Goal: Information Seeking & Learning: Learn about a topic

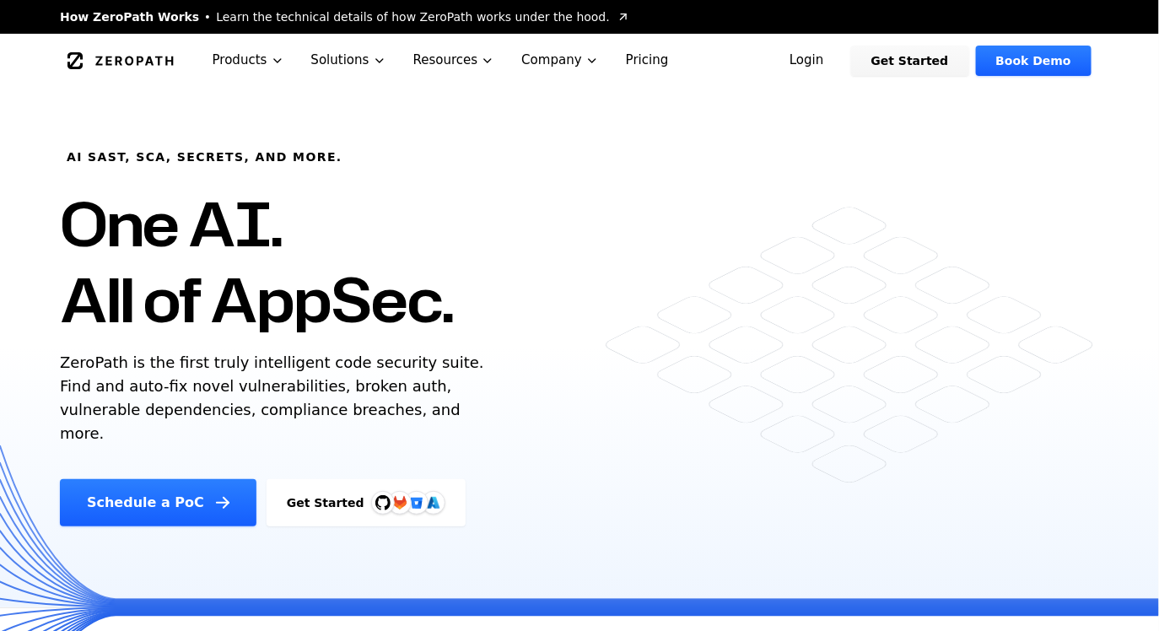
click at [142, 385] on p "ZeroPath is the first truly intelligent code security suite. Find and auto-fix …" at bounding box center [276, 398] width 432 height 94
drag, startPoint x: 78, startPoint y: 393, endPoint x: 291, endPoint y: 393, distance: 212.5
click at [291, 393] on p "ZeroPath is the first truly intelligent code security suite. Find and auto-fix …" at bounding box center [276, 398] width 432 height 94
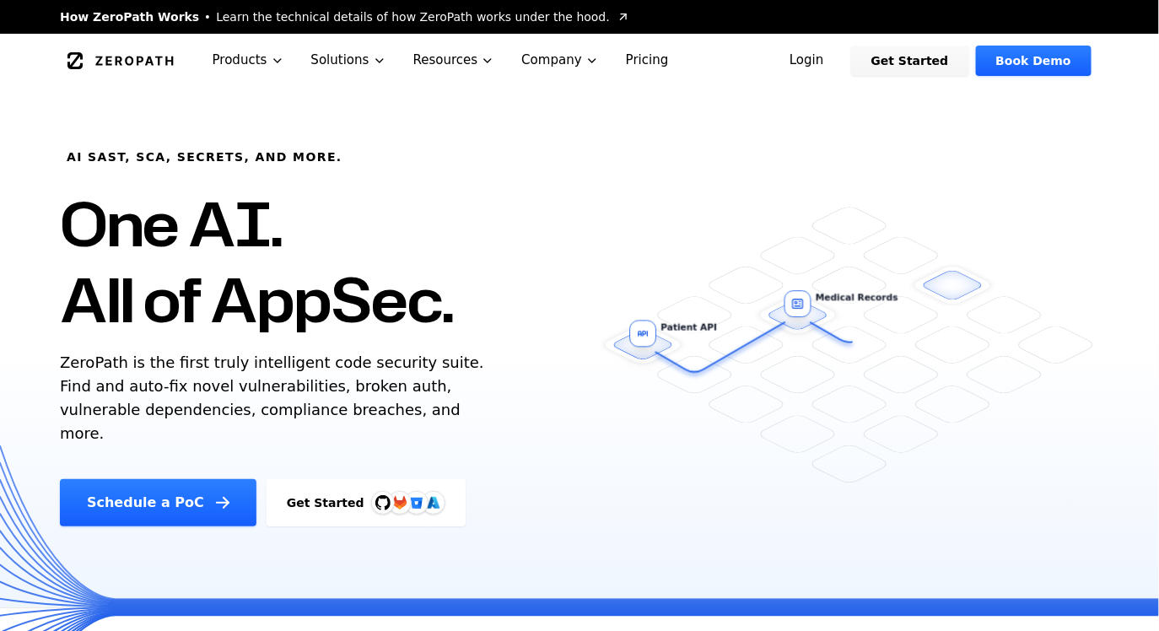
click at [350, 390] on p "ZeroPath is the first truly intelligent code security suite. Find and auto-fix …" at bounding box center [276, 398] width 432 height 94
click at [395, 385] on p "ZeroPath is the first truly intelligent code security suite. Find and auto-fix …" at bounding box center [276, 398] width 432 height 94
drag, startPoint x: 385, startPoint y: 385, endPoint x: 392, endPoint y: 413, distance: 28.6
click at [392, 414] on p "ZeroPath is the first truly intelligent code security suite. Find and auto-fix …" at bounding box center [276, 398] width 432 height 94
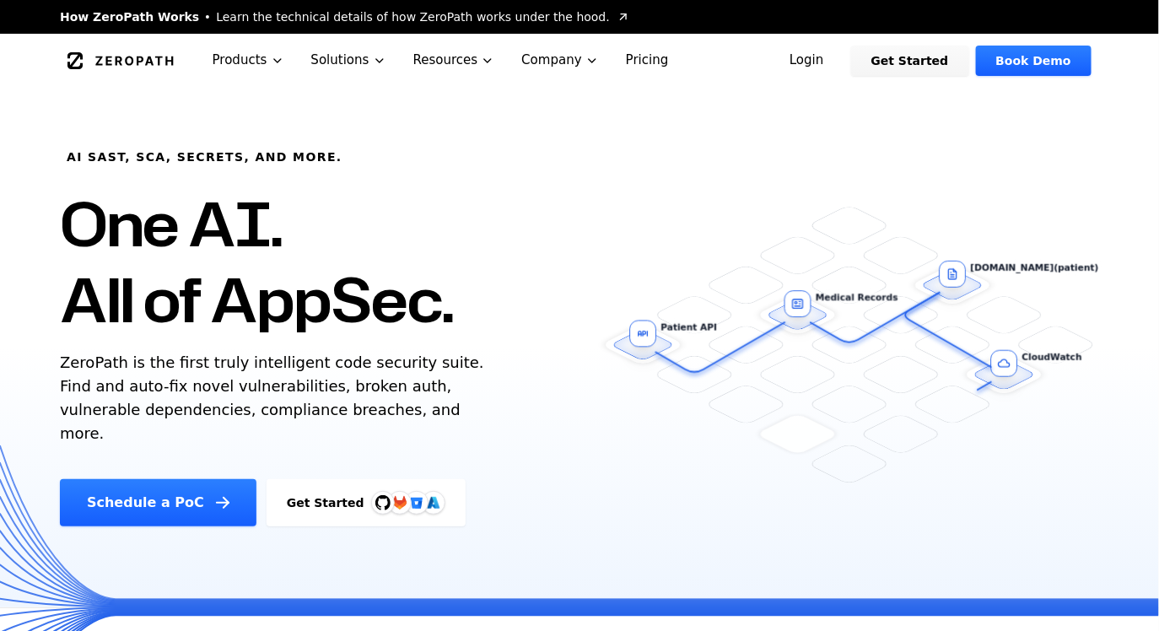
click at [392, 413] on p "ZeroPath is the first truly intelligent code security suite. Find and auto-fix …" at bounding box center [276, 398] width 432 height 94
click at [438, 398] on p "ZeroPath is the first truly intelligent code security suite. Find and auto-fix …" at bounding box center [276, 398] width 432 height 94
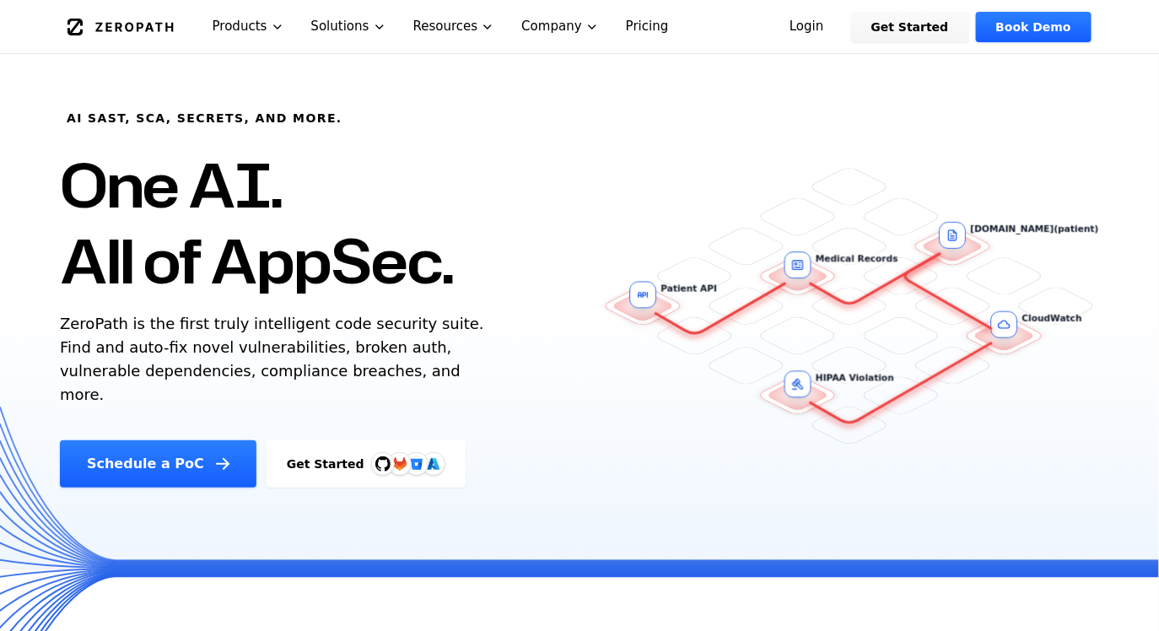
scroll to position [42, 0]
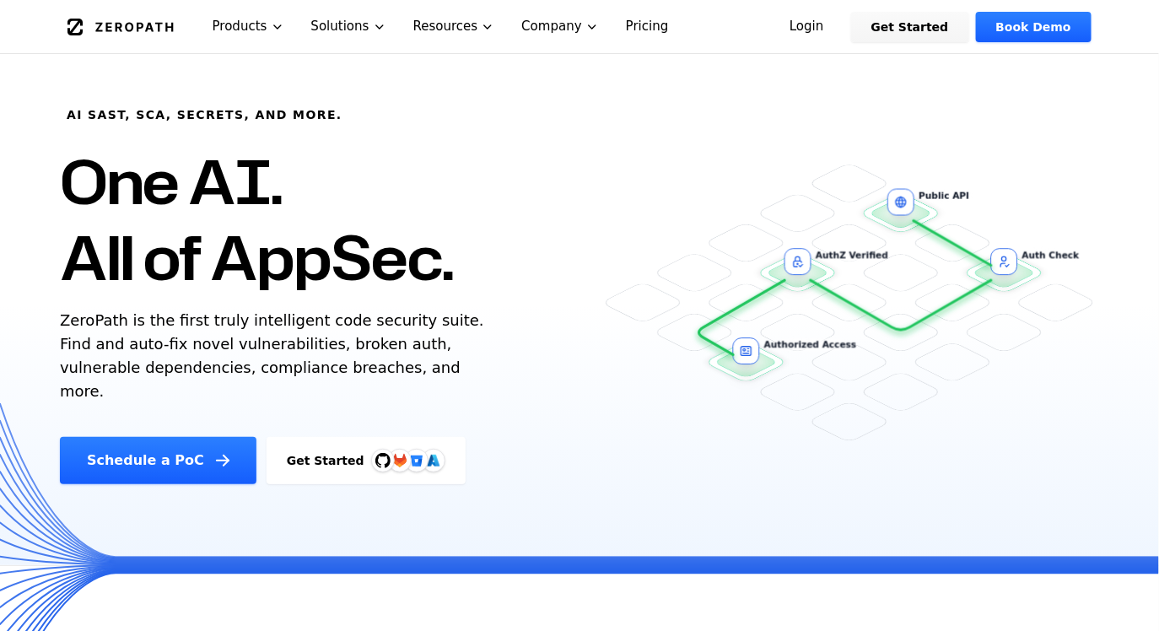
drag, startPoint x: 751, startPoint y: 353, endPoint x: 695, endPoint y: 374, distance: 60.0
click at [695, 374] on div "AI SAST, SCA, Secrets, and more. One AI. All of AppSec. ZeroPath is the first t…" at bounding box center [580, 265] width 1080 height 439
drag, startPoint x: 753, startPoint y: 301, endPoint x: 779, endPoint y: 482, distance: 183.2
click at [779, 482] on div "AI SAST, SCA, Secrets, and more. One AI. All of AppSec. ZeroPath is the first t…" at bounding box center [579, 306] width 1159 height 520
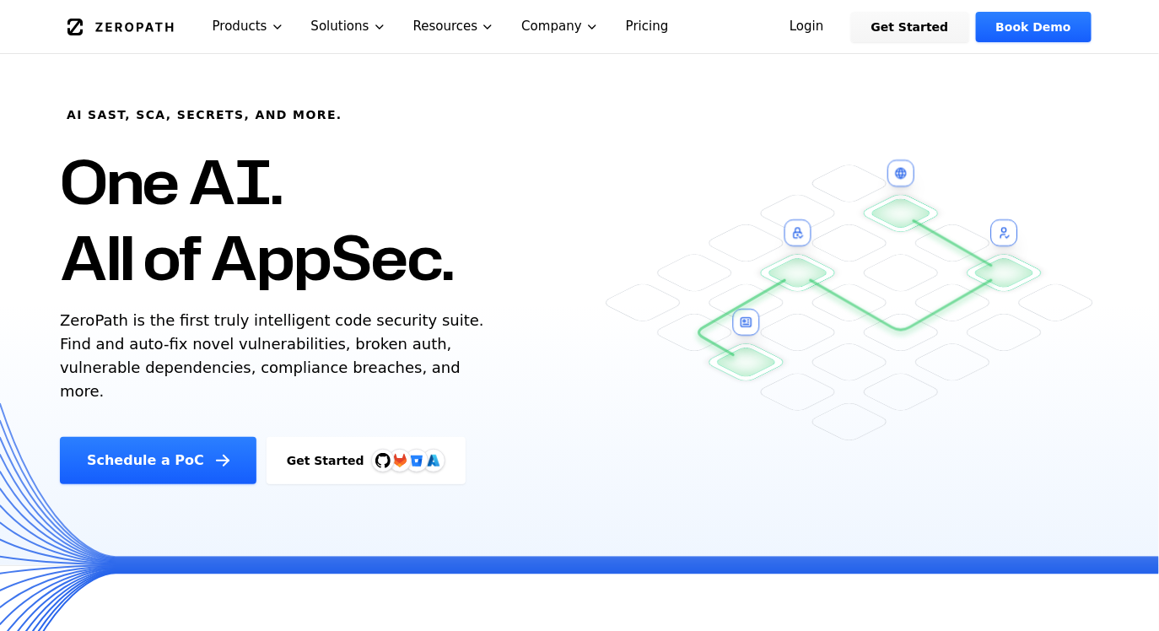
click at [503, 307] on div "AI SAST, SCA, Secrets, and more. One AI. All of AppSec. ZeroPath is the first t…" at bounding box center [346, 265] width 613 height 439
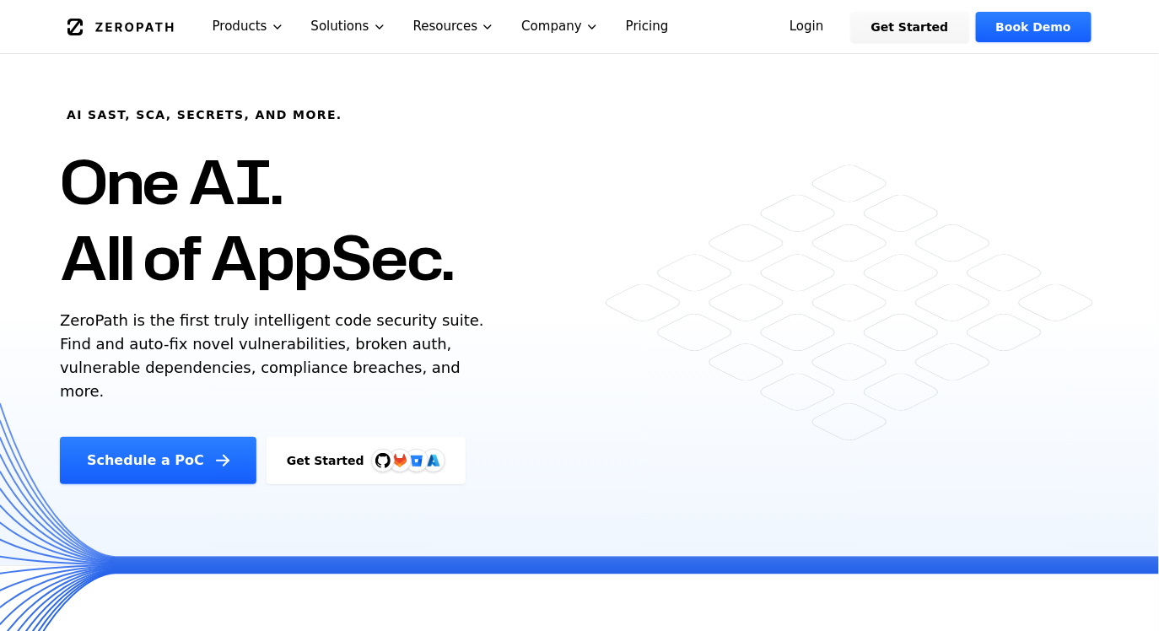
drag, startPoint x: 361, startPoint y: 365, endPoint x: 568, endPoint y: 458, distance: 227.3
click at [568, 458] on div "AI SAST, SCA, Secrets, and more. One AI. All of AppSec. ZeroPath is the first t…" at bounding box center [346, 265] width 613 height 439
click at [465, 407] on div "AI SAST, SCA, Secrets, and more. One AI. All of AppSec. ZeroPath is the first t…" at bounding box center [346, 265] width 613 height 439
click at [332, 447] on link "Get Started" at bounding box center [366, 460] width 199 height 47
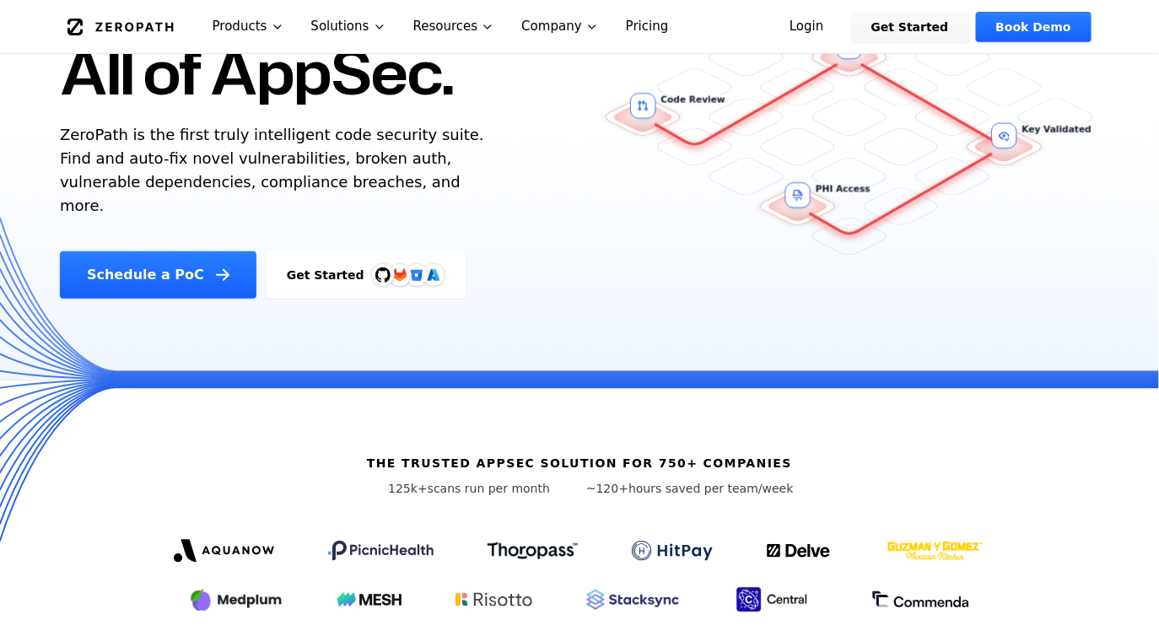
scroll to position [203, 0]
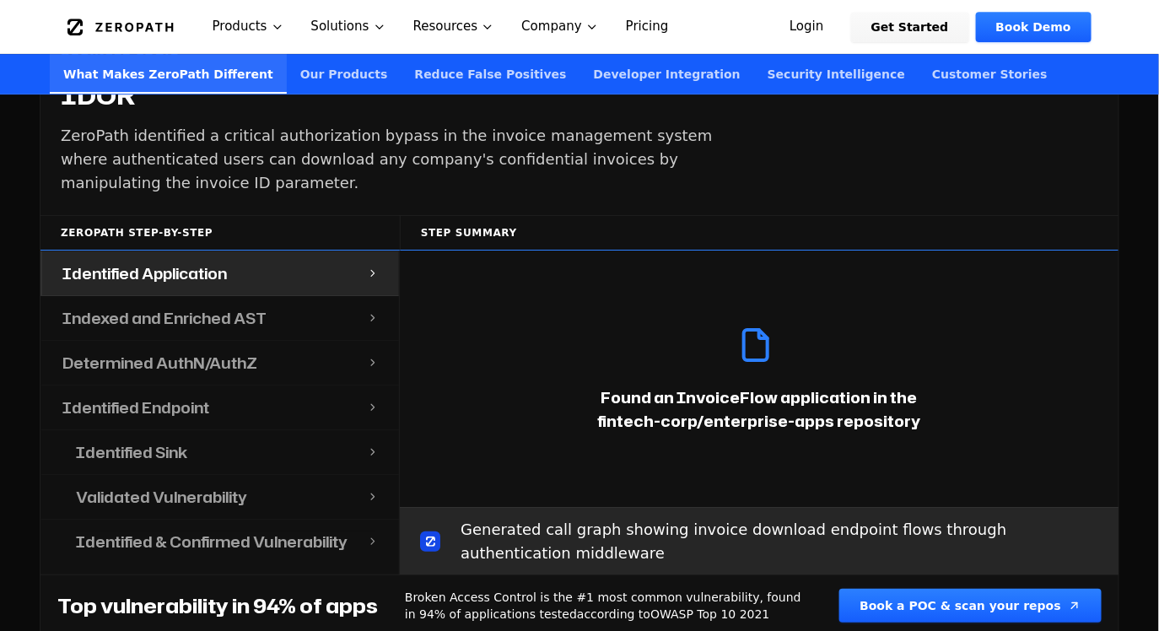
scroll to position [1793, 0]
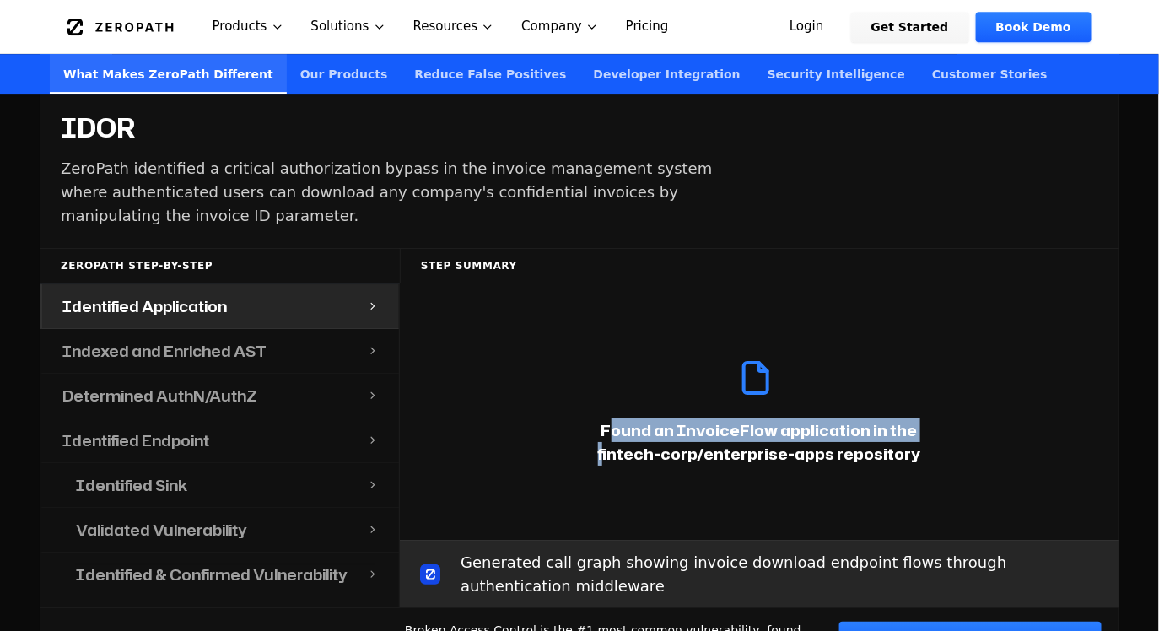
drag, startPoint x: 587, startPoint y: 401, endPoint x: 889, endPoint y: 401, distance: 301.9
click at [886, 418] on p "Found an InvoiceFlow application in the fintech-corp/enterprise-apps repository" at bounding box center [759, 441] width 378 height 47
click at [889, 418] on p "Found an InvoiceFlow application in the fintech-corp/enterprise-apps repository" at bounding box center [759, 441] width 378 height 47
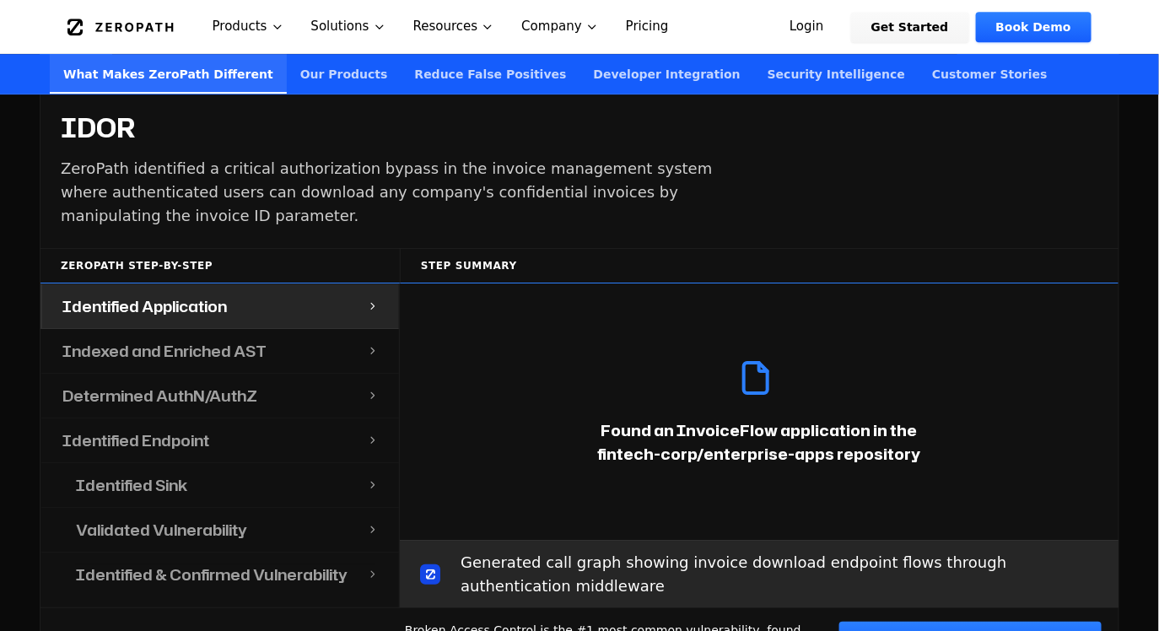
click at [889, 418] on p "Found an InvoiceFlow application in the fintech-corp/enterprise-apps repository" at bounding box center [759, 441] width 378 height 47
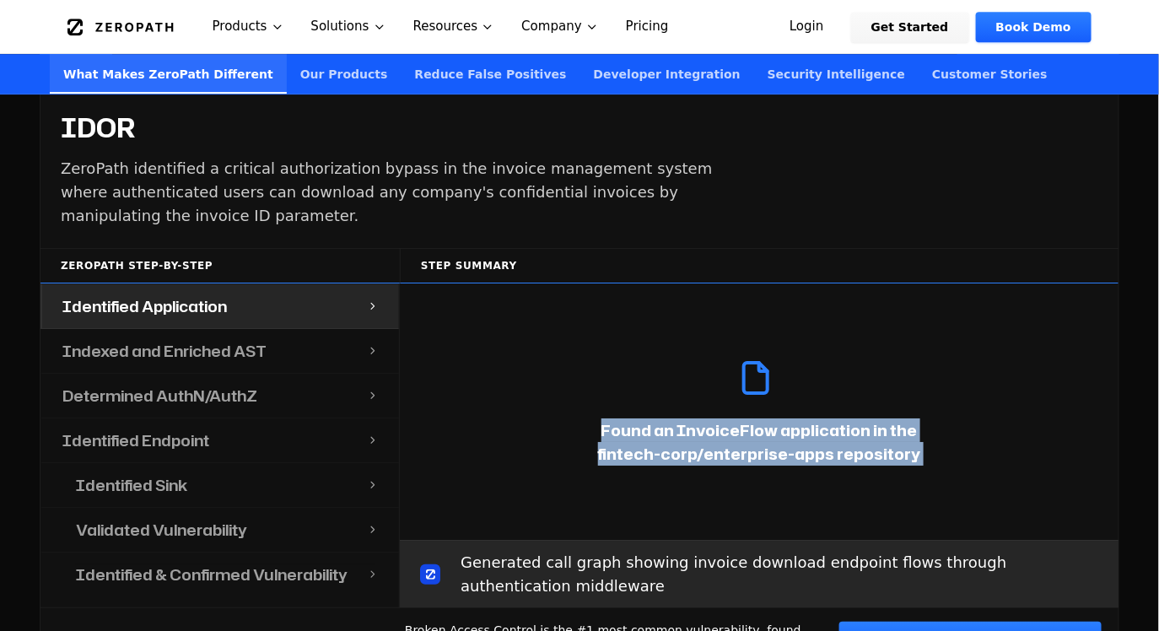
click at [817, 418] on p "Found an InvoiceFlow application in the fintech-corp/enterprise-apps repository" at bounding box center [759, 441] width 378 height 47
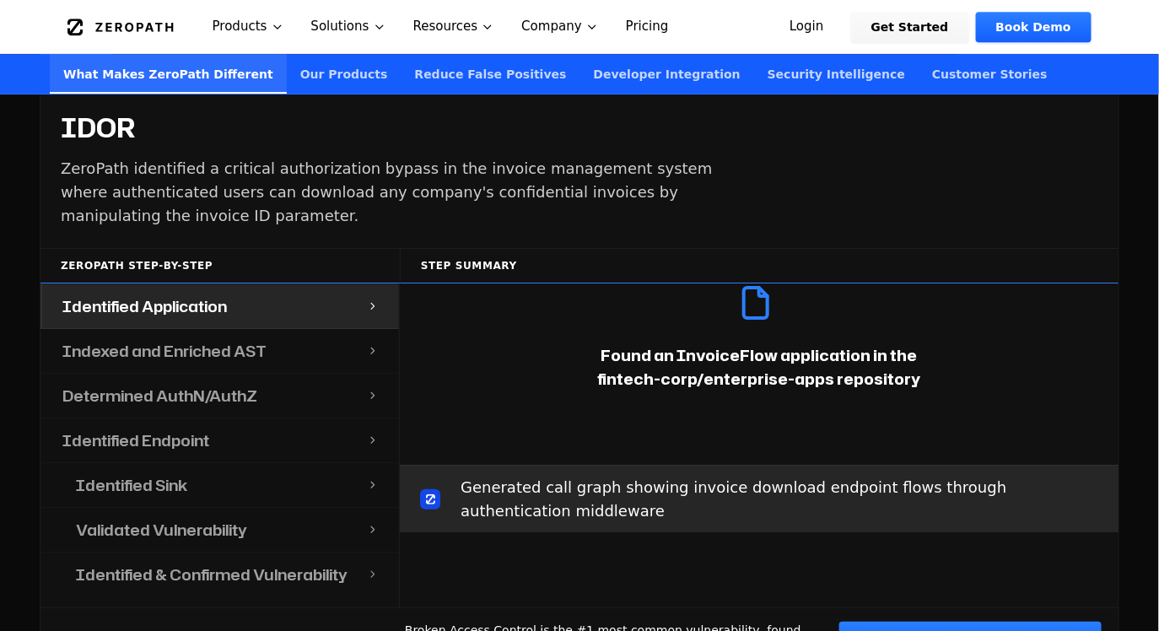
scroll to position [62, 0]
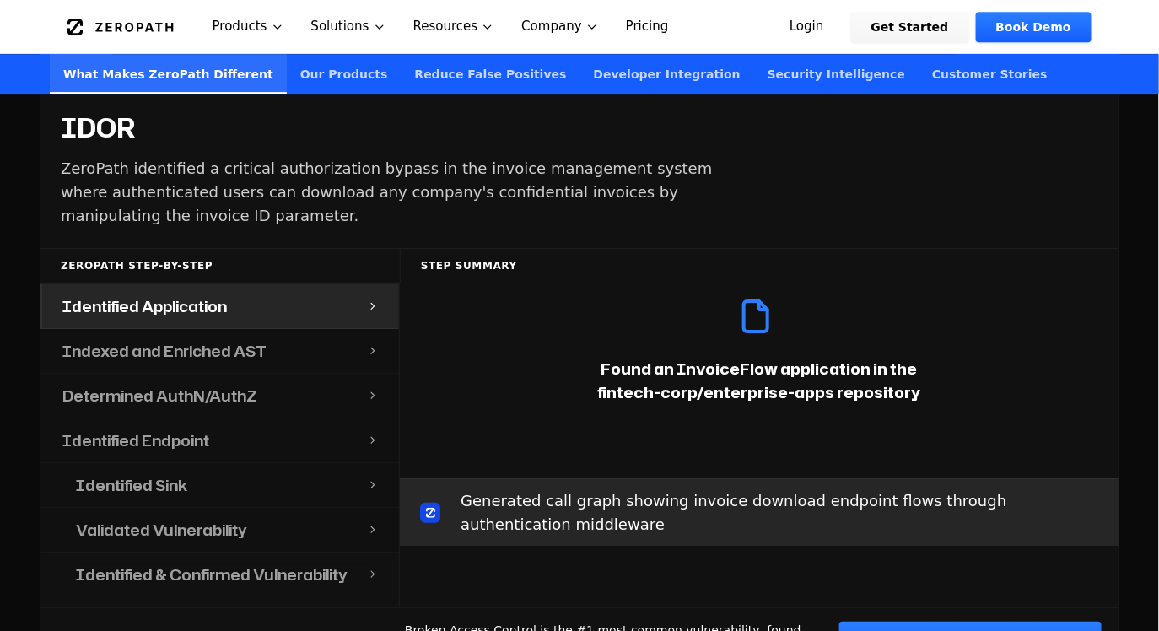
click at [665, 357] on p "Found an InvoiceFlow application in the fintech-corp/enterprise-apps repository" at bounding box center [759, 380] width 378 height 47
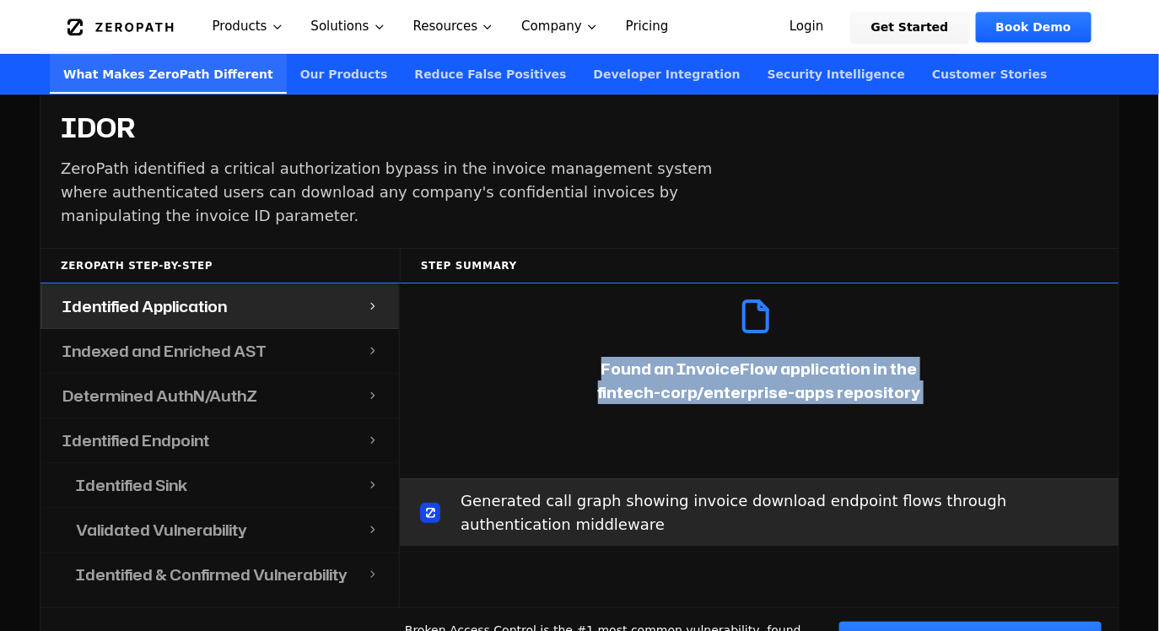
click at [742, 360] on p "Found an InvoiceFlow application in the fintech-corp/enterprise-apps repository" at bounding box center [759, 380] width 378 height 47
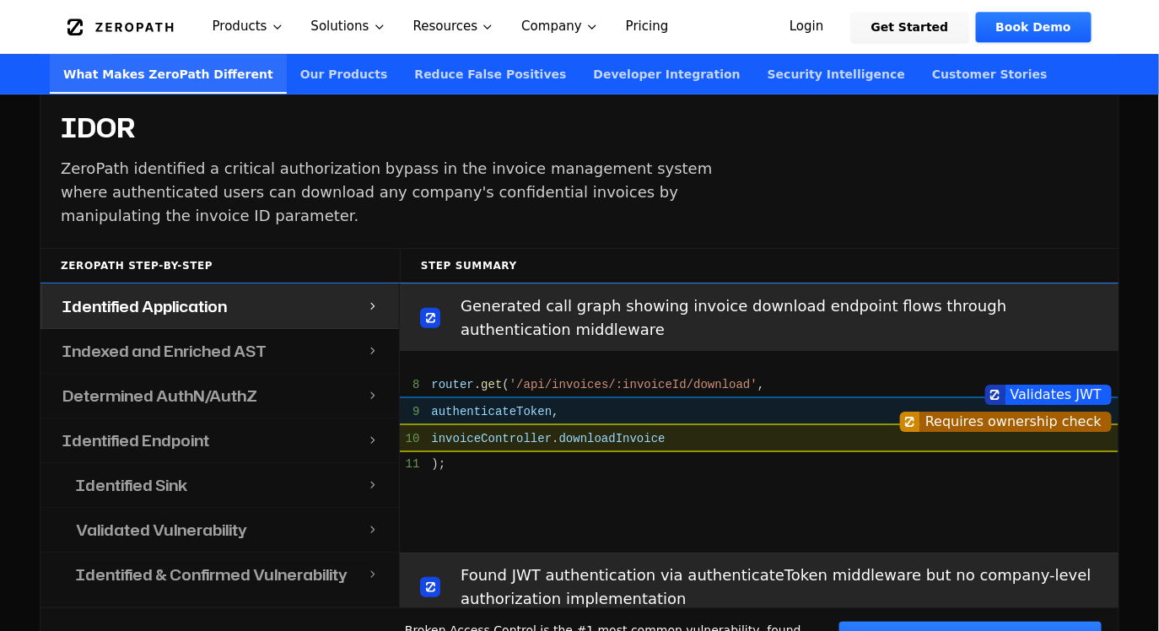
scroll to position [312, 0]
drag, startPoint x: 1080, startPoint y: 369, endPoint x: 952, endPoint y: 369, distance: 128.2
click at [952, 384] on div "Validates JWT" at bounding box center [759, 394] width 719 height 20
click at [987, 384] on div at bounding box center [995, 394] width 20 height 20
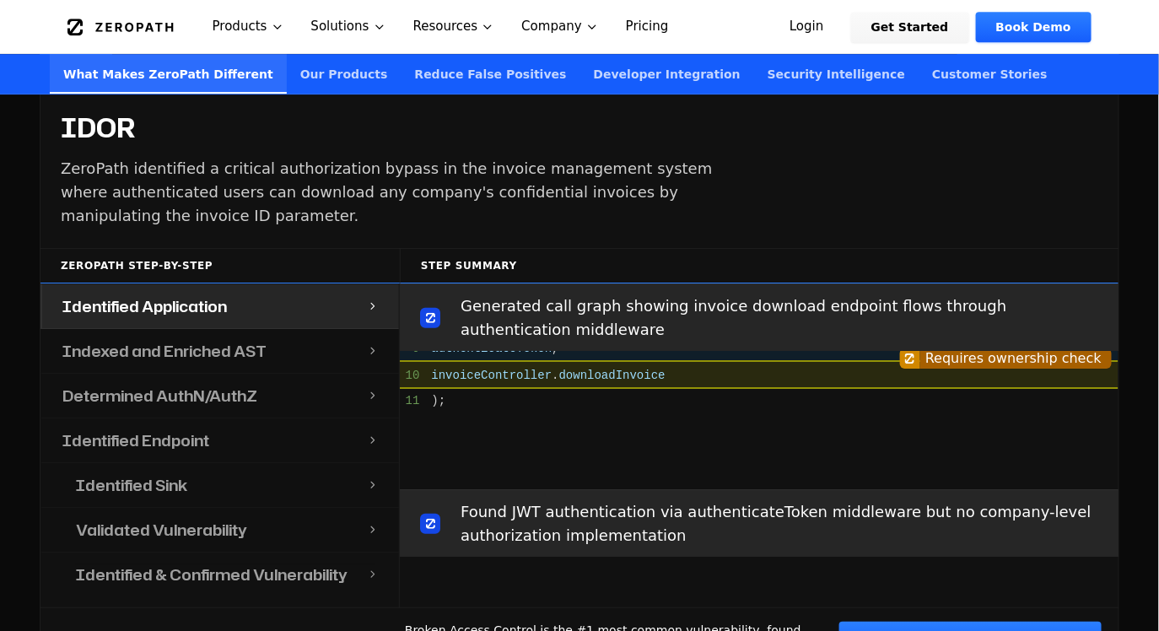
scroll to position [378, 0]
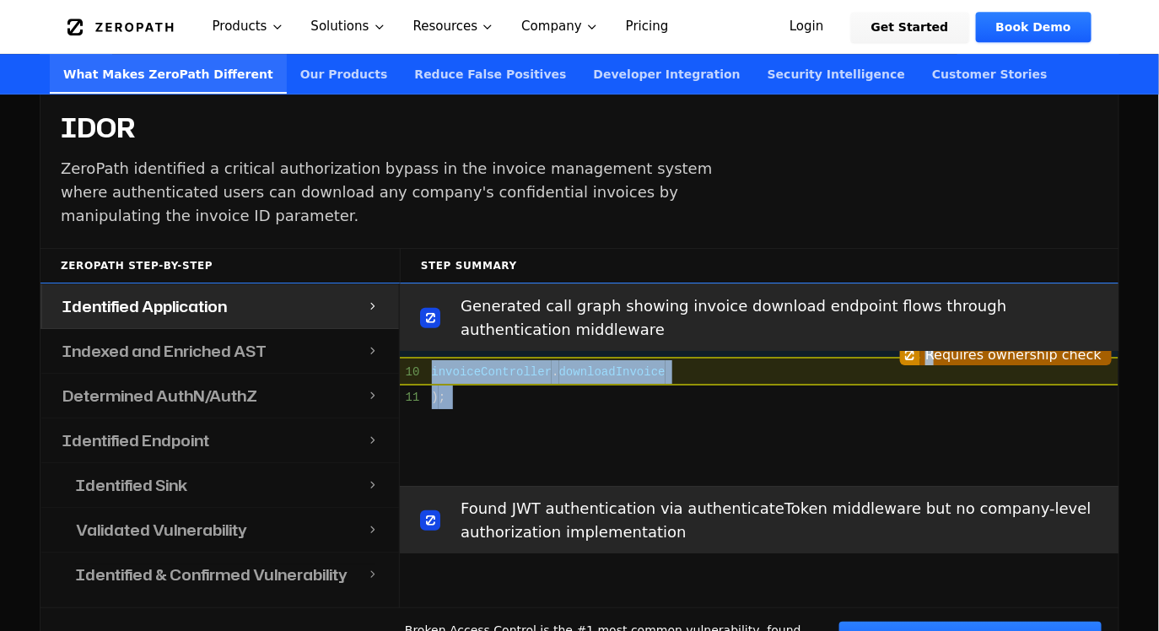
drag, startPoint x: 945, startPoint y: 334, endPoint x: 1123, endPoint y: 335, distance: 178.0
click at [1123, 335] on div "Cover what legacy SAST can’t ZeroPath is the first general replacement for your…" at bounding box center [579, 219] width 1159 height 1037
click at [962, 345] on div "Requires ownership check" at bounding box center [1015, 355] width 191 height 20
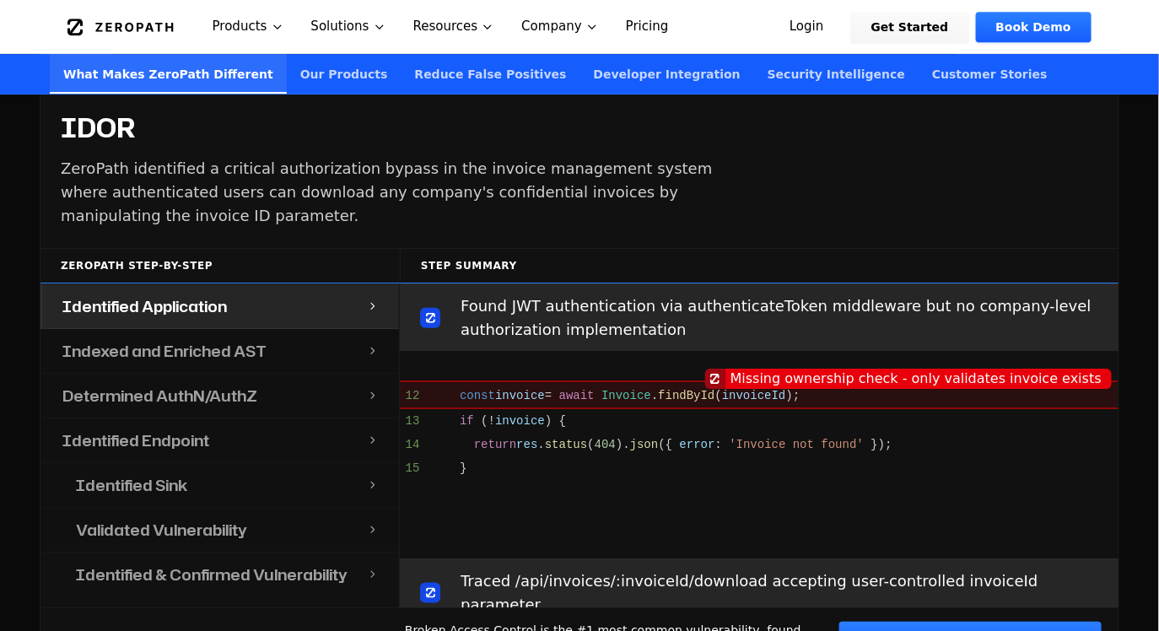
scroll to position [625, 0]
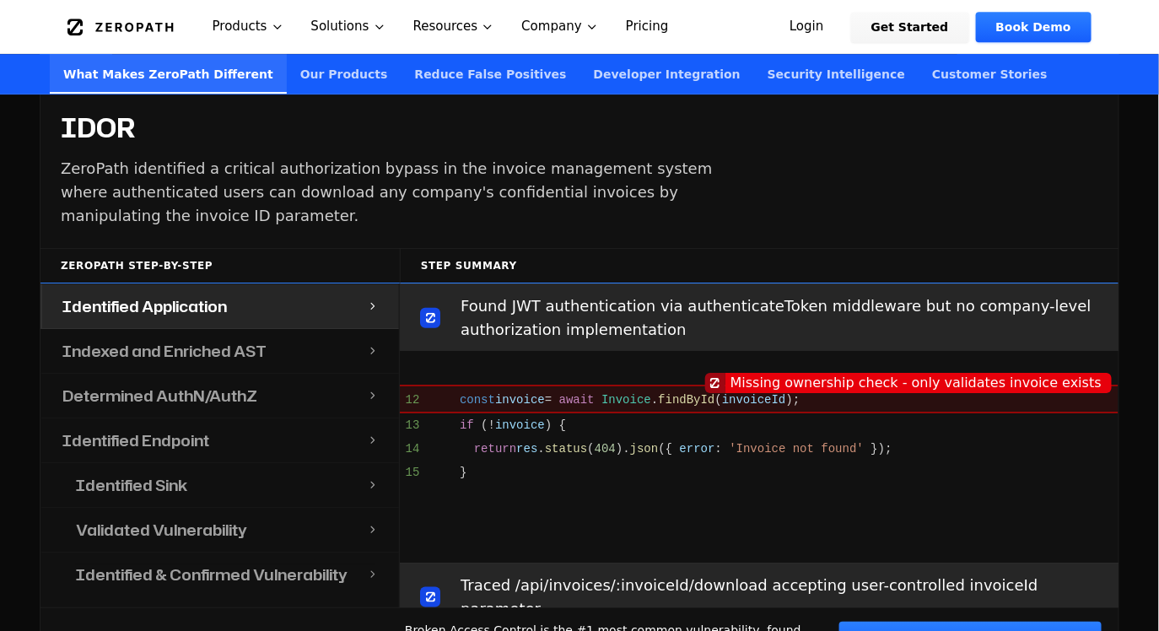
click at [286, 329] on div "Indexed and Enriched AST" at bounding box center [204, 351] width 325 height 44
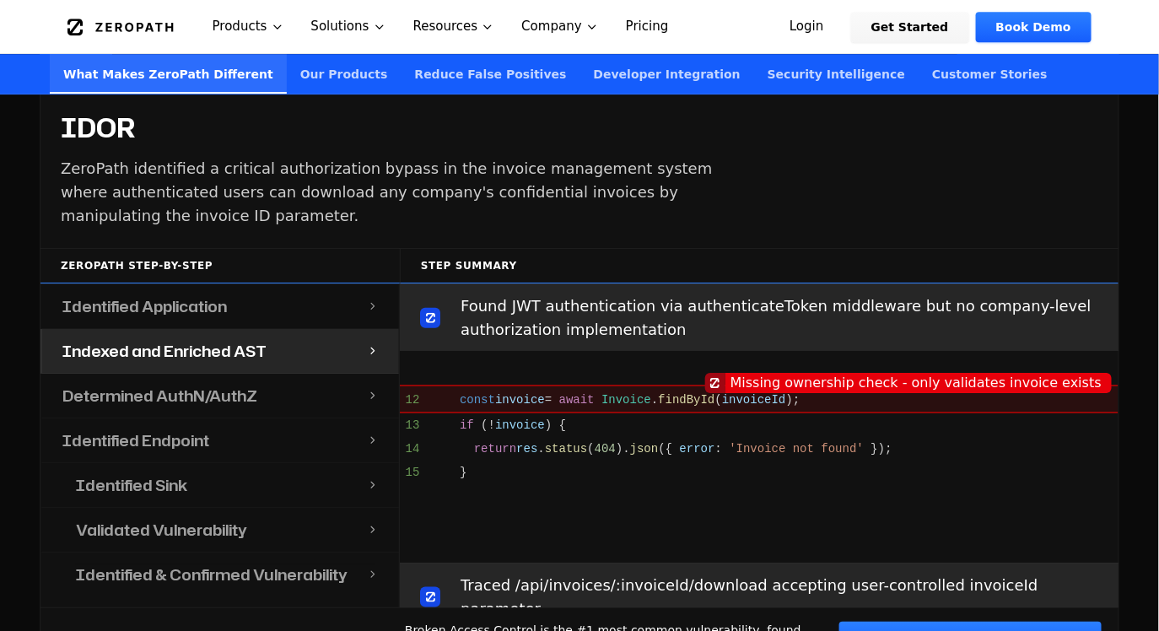
click at [275, 418] on div "Identified Endpoint" at bounding box center [204, 440] width 325 height 44
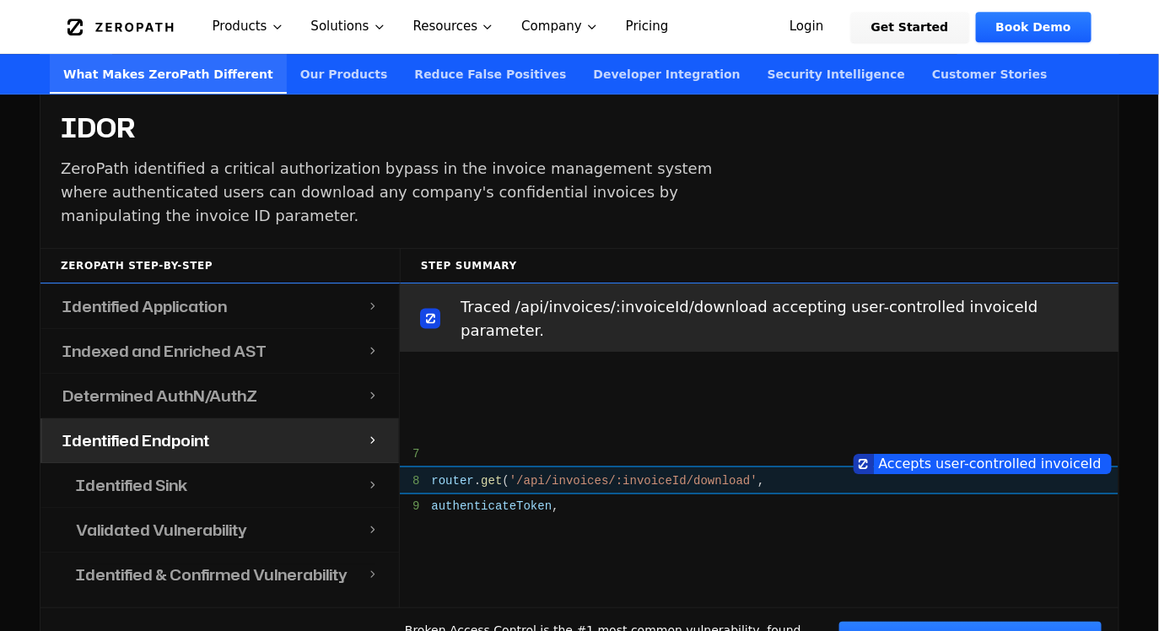
click at [280, 428] on div "Identified Endpoint" at bounding box center [204, 440] width 325 height 44
click at [270, 463] on div "Identified Sink" at bounding box center [211, 485] width 311 height 44
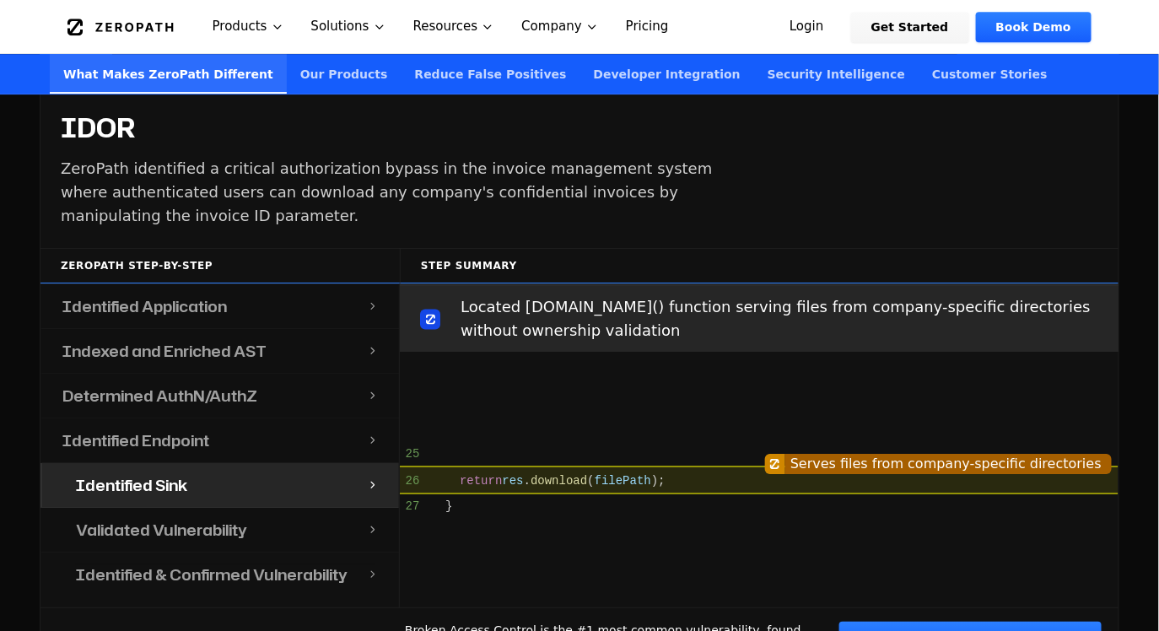
click at [270, 508] on div "Validated Vulnerability" at bounding box center [211, 530] width 311 height 44
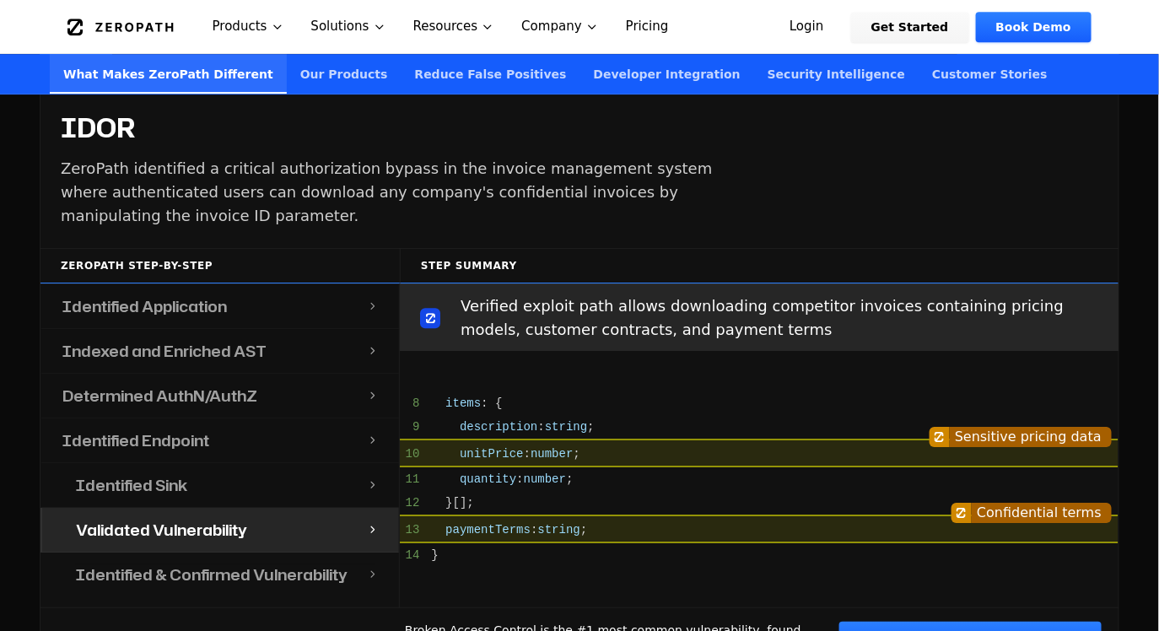
click at [270, 552] on div "Identified & Confirmed Vulnerability" at bounding box center [211, 574] width 311 height 44
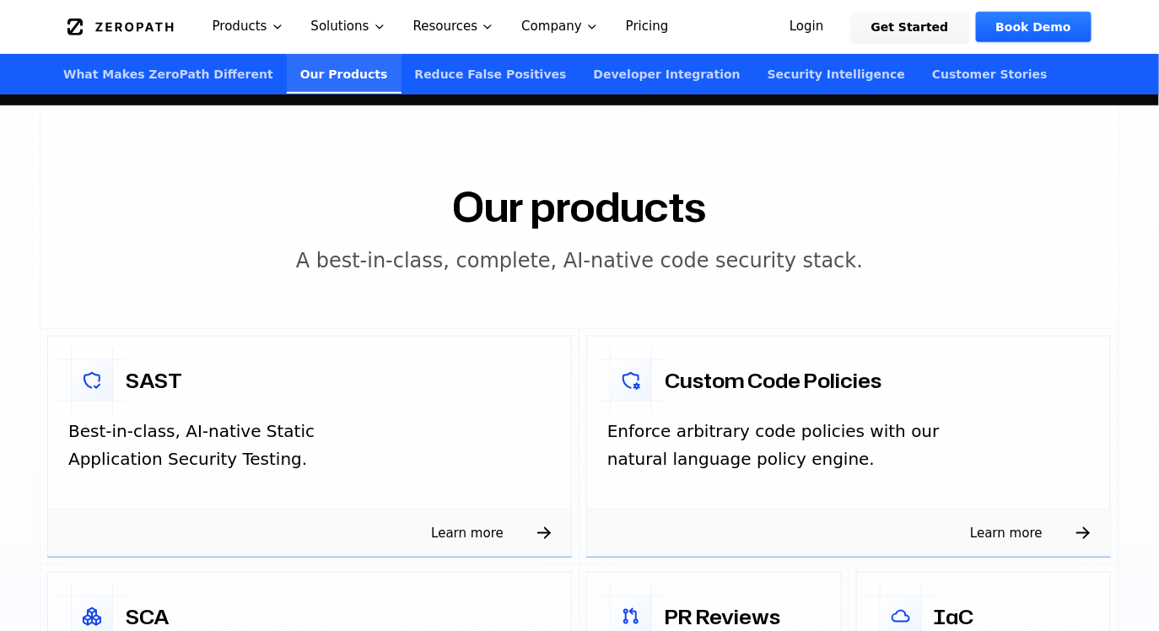
scroll to position [2432, 0]
